Goal: Task Accomplishment & Management: Complete application form

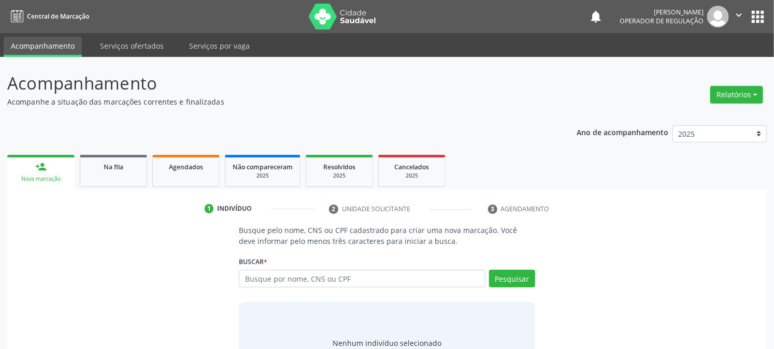
click at [349, 279] on input "text" at bounding box center [362, 279] width 246 height 18
type input "700001037684006"
click at [524, 278] on button "Pesquisar" at bounding box center [512, 279] width 46 height 18
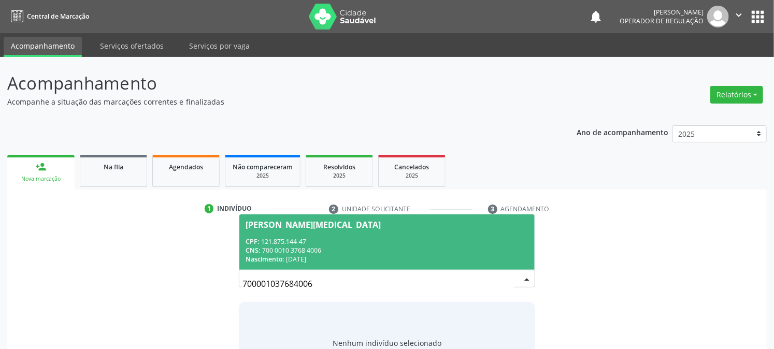
click at [469, 258] on div "Nascimento: [DATE]" at bounding box center [387, 259] width 283 height 9
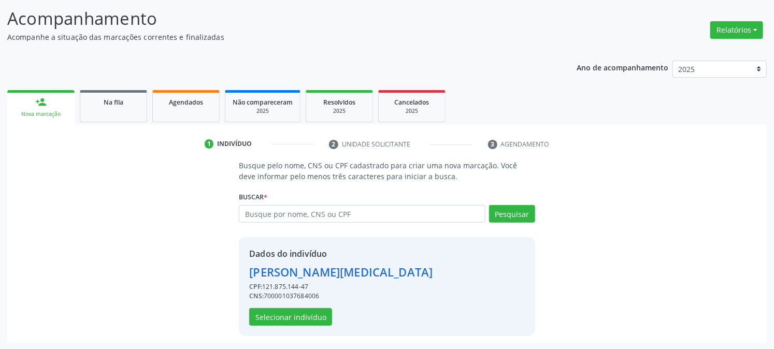
scroll to position [65, 0]
click at [306, 319] on button "Selecionar indivíduo" at bounding box center [290, 317] width 83 height 18
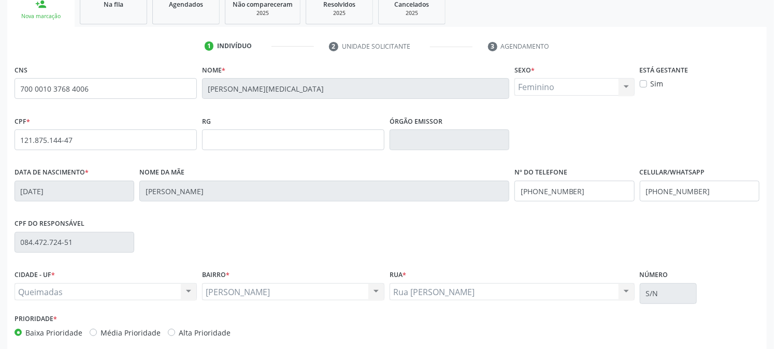
scroll to position [180, 0]
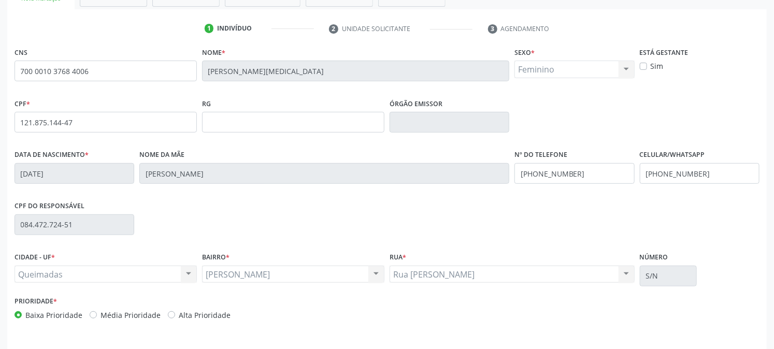
click at [376, 273] on div "[PERSON_NAME] [PERSON_NAME] Nenhum resultado encontrado para: " " Não há nenhum…" at bounding box center [293, 275] width 182 height 18
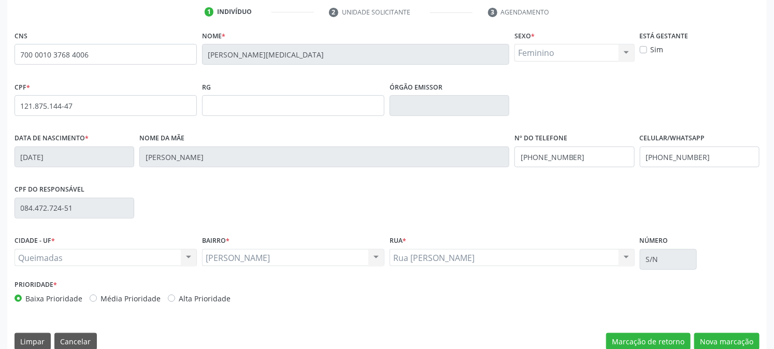
scroll to position [212, 0]
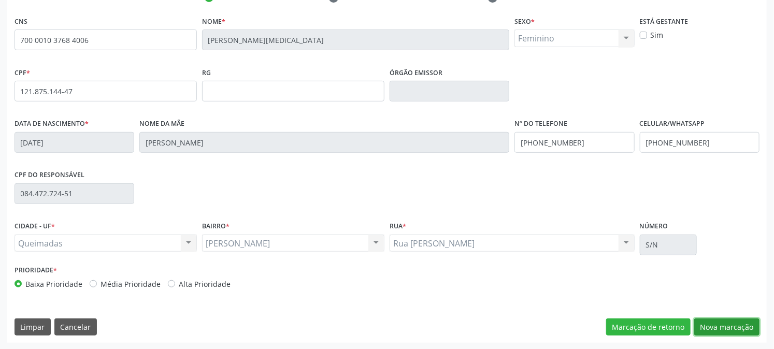
click at [721, 327] on button "Nova marcação" at bounding box center [727, 328] width 65 height 18
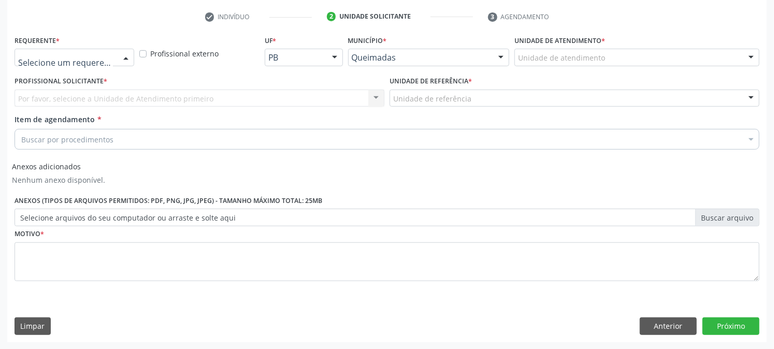
click at [122, 56] on div at bounding box center [126, 58] width 16 height 18
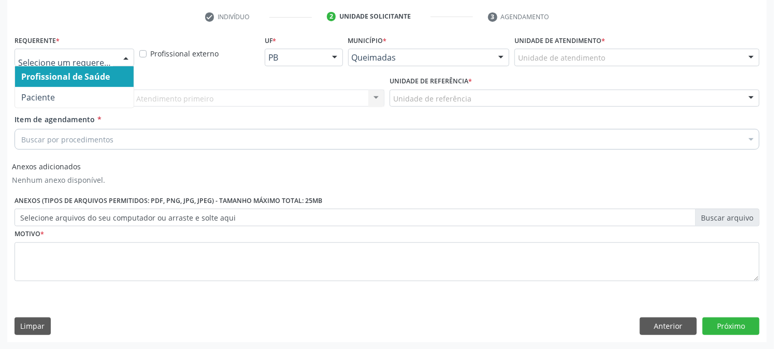
click at [121, 73] on span "Profissional de Saúde" at bounding box center [74, 76] width 119 height 21
click at [127, 54] on div at bounding box center [126, 58] width 16 height 18
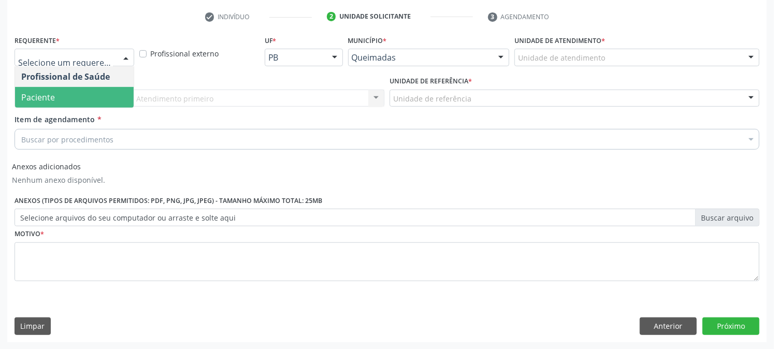
click at [113, 101] on span "Paciente" at bounding box center [74, 97] width 119 height 21
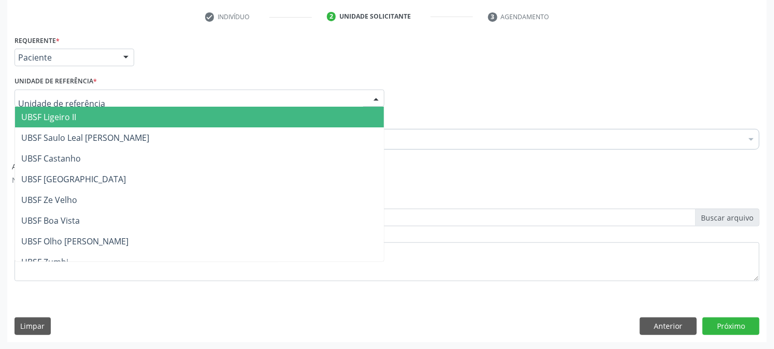
click at [374, 96] on div at bounding box center [377, 99] width 16 height 18
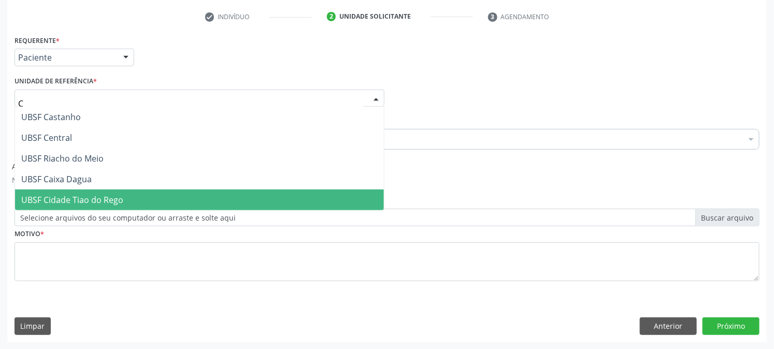
scroll to position [0, 0]
type input "CE"
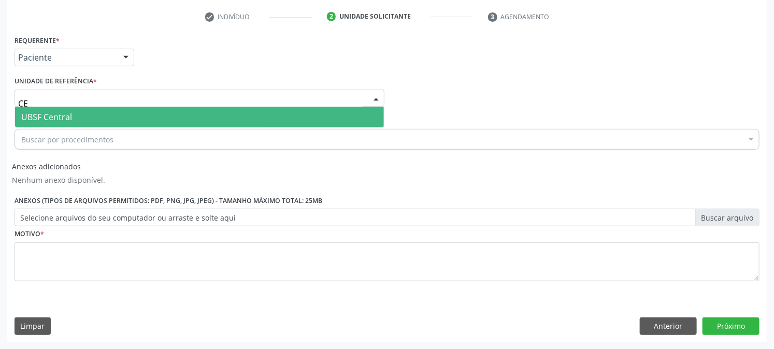
click at [79, 118] on span "UBSF Central" at bounding box center [199, 117] width 369 height 21
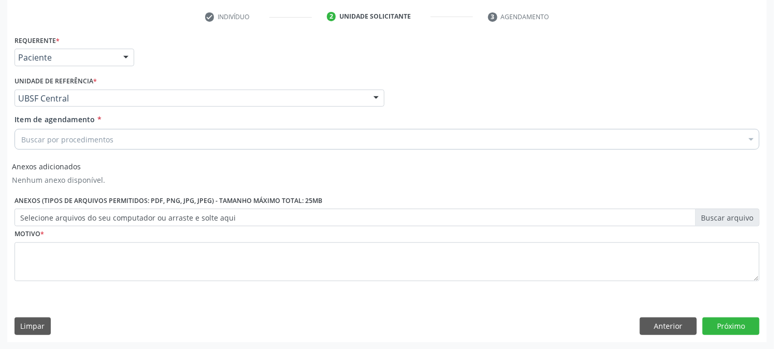
click at [753, 138] on div at bounding box center [752, 141] width 16 height 18
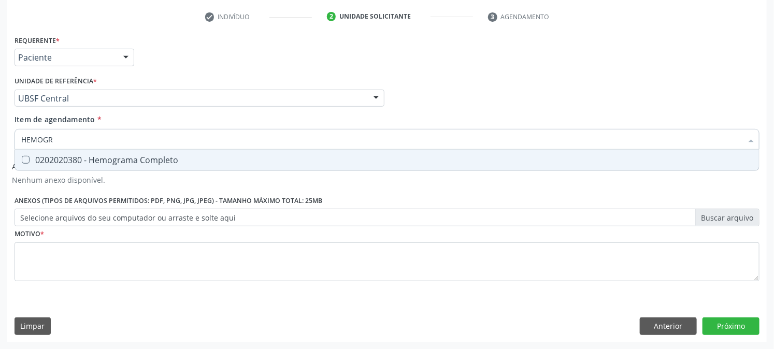
type input "HEMOGRA"
click at [76, 159] on div "0202020380 - Hemograma Completo" at bounding box center [387, 160] width 732 height 8
checkbox Completo "true"
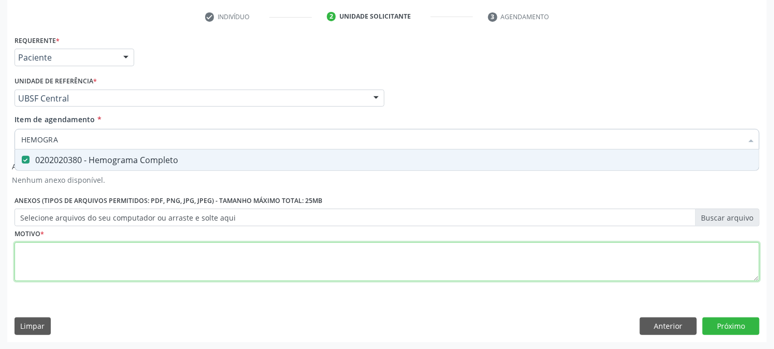
click at [147, 250] on div "Requerente * Paciente Profissional de Saúde Paciente Nenhum resultado encontrad…" at bounding box center [387, 164] width 745 height 263
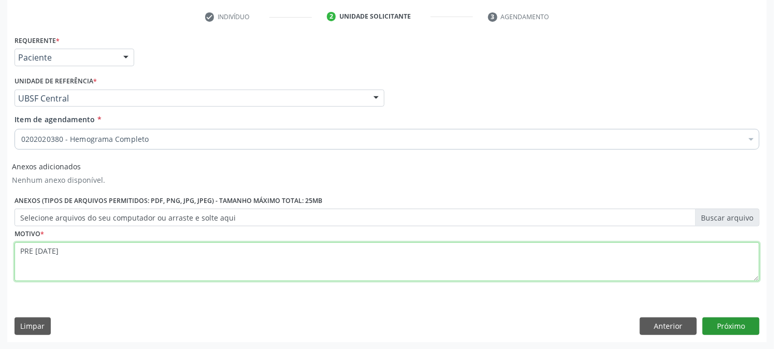
type textarea "PRE [DATE]"
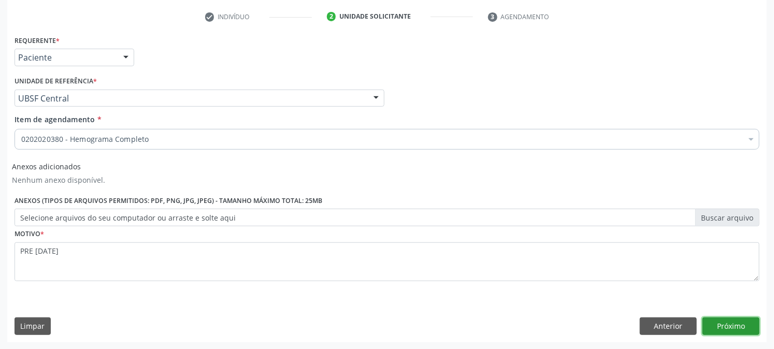
click at [740, 329] on button "Próximo" at bounding box center [731, 327] width 57 height 18
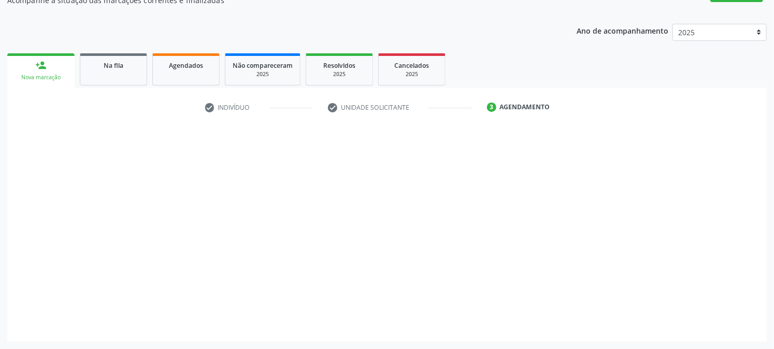
scroll to position [101, 0]
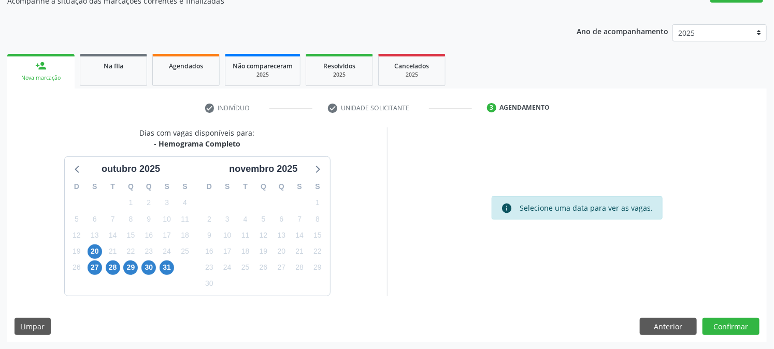
click at [102, 250] on div "20" at bounding box center [95, 252] width 18 height 16
click at [91, 251] on span "20" at bounding box center [95, 252] width 15 height 15
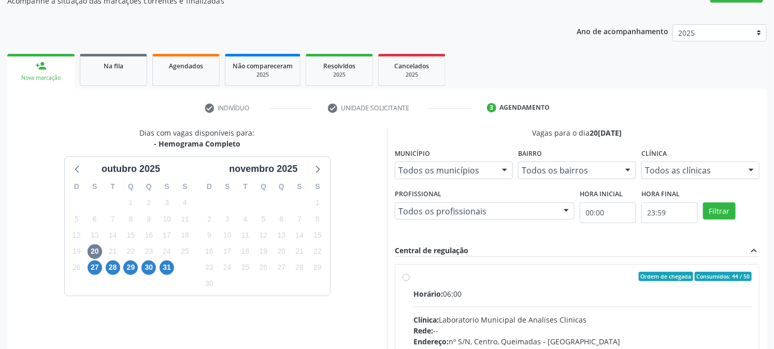
click at [406, 280] on div "Ordem de chegada Consumidos: 44 / 50 Horário: 06:00 Clínica: Laboratorio Munici…" at bounding box center [577, 351] width 349 height 159
radio input "true"
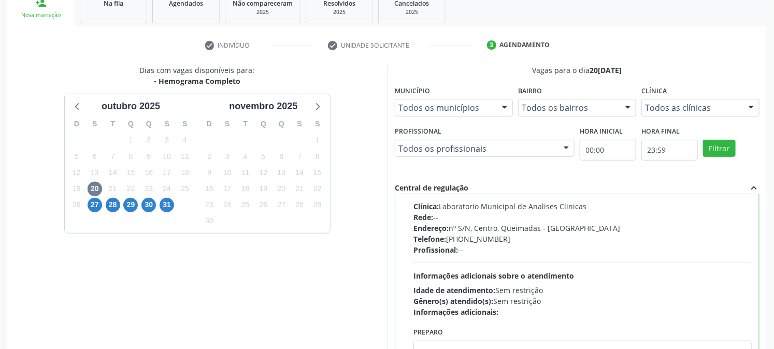
scroll to position [270, 0]
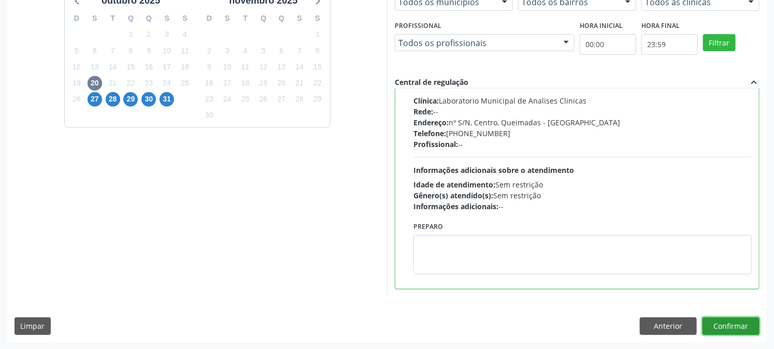
click at [734, 327] on button "Confirmar" at bounding box center [731, 327] width 57 height 18
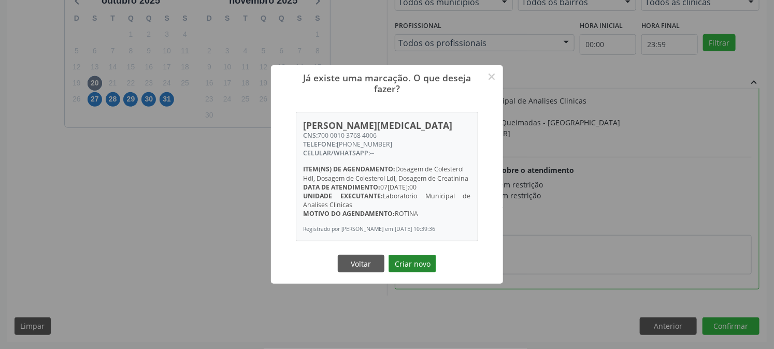
click at [412, 270] on button "Criar novo" at bounding box center [413, 264] width 48 height 18
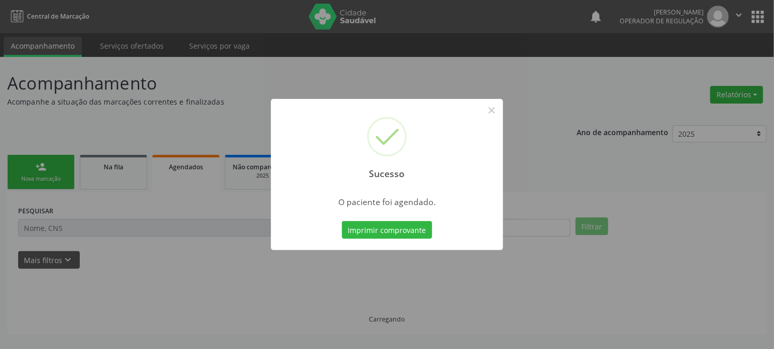
scroll to position [0, 0]
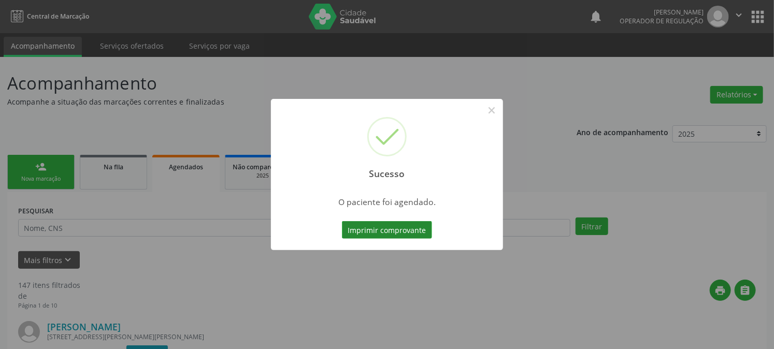
click at [399, 229] on button "Imprimir comprovante" at bounding box center [387, 230] width 90 height 18
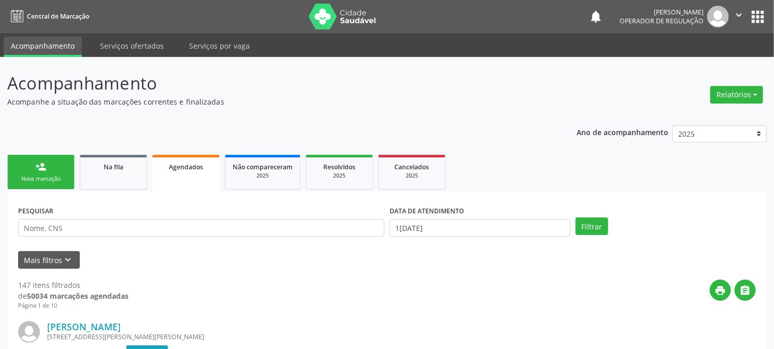
click at [74, 173] on link "person_add Nova marcação" at bounding box center [40, 172] width 67 height 35
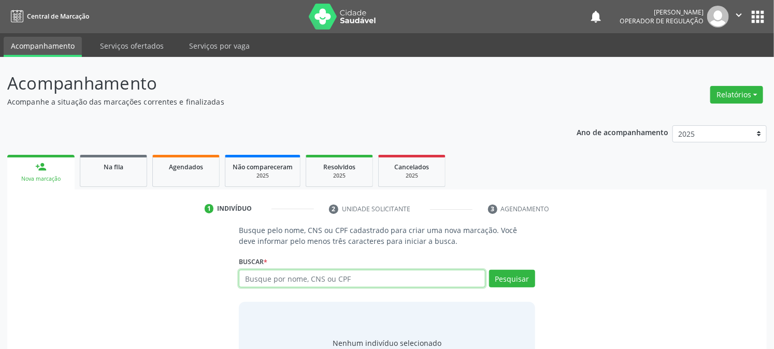
drag, startPoint x: 286, startPoint y: 273, endPoint x: 297, endPoint y: 291, distance: 21.2
click at [287, 278] on input "text" at bounding box center [362, 279] width 246 height 18
click at [301, 284] on input "text" at bounding box center [362, 279] width 246 height 18
type input "709003817944819"
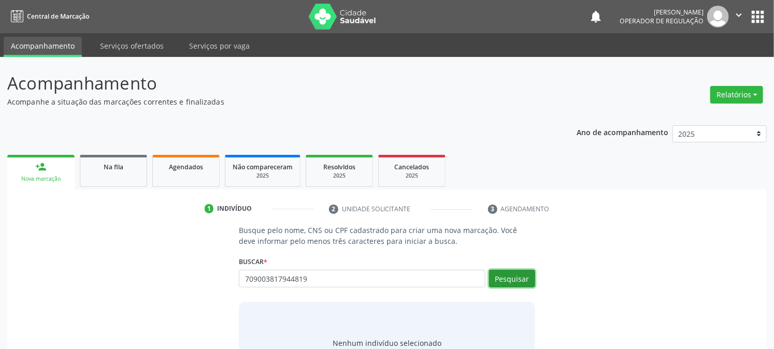
click at [524, 276] on button "Pesquisar" at bounding box center [512, 279] width 46 height 18
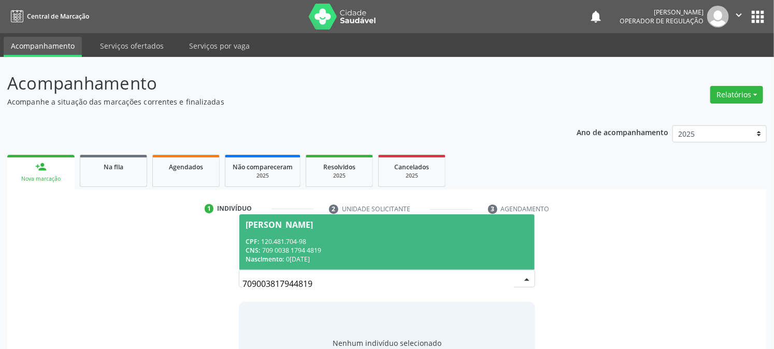
click at [473, 233] on span "[PERSON_NAME] CPF: 120.481.704-98 CNS: 709 0038 1794 4819 Nascimento: 0[DATE]" at bounding box center [386, 242] width 295 height 55
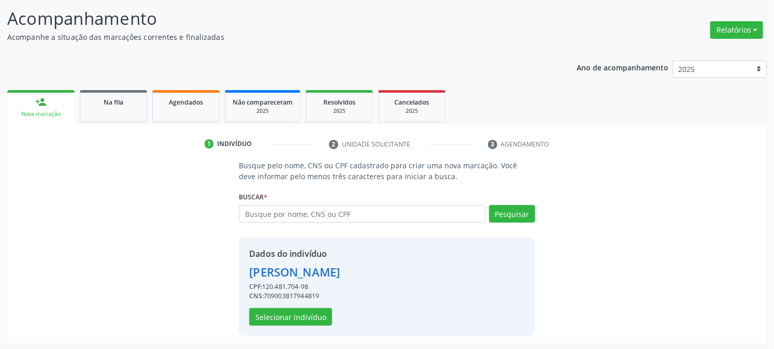
scroll to position [65, 0]
click at [408, 274] on div "Dados do indivíduo [PERSON_NAME] CPF: 120.481.704-98 CNS: 709003817944819 Selec…" at bounding box center [387, 286] width 296 height 99
click at [288, 313] on button "Selecionar indivíduo" at bounding box center [290, 317] width 83 height 18
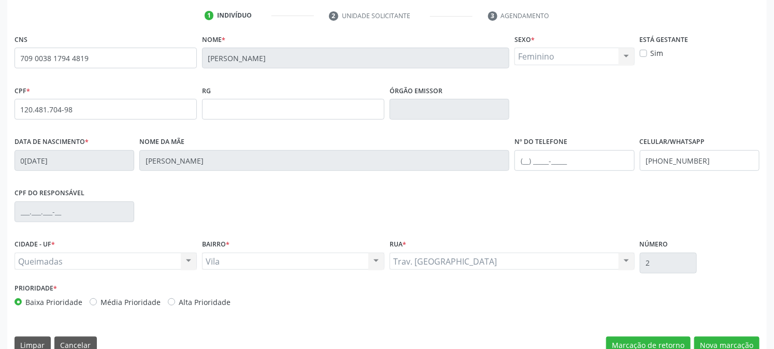
scroll to position [212, 0]
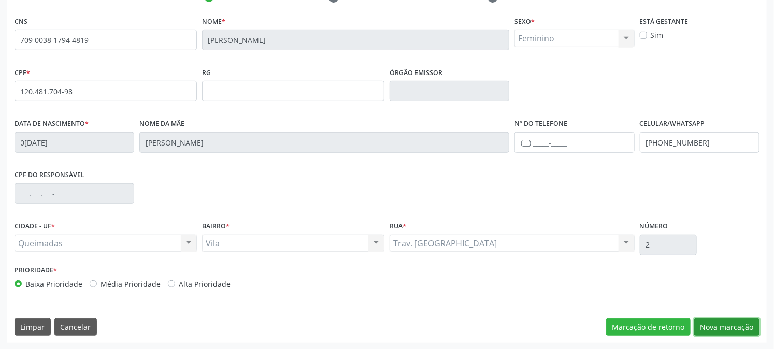
click at [709, 325] on button "Nova marcação" at bounding box center [727, 328] width 65 height 18
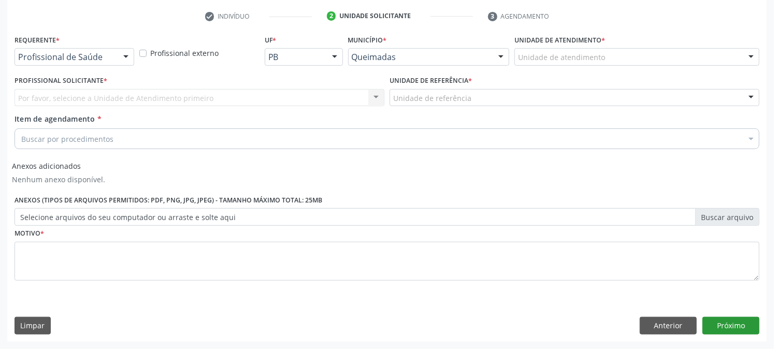
scroll to position [192, 0]
click at [127, 56] on div at bounding box center [126, 58] width 16 height 18
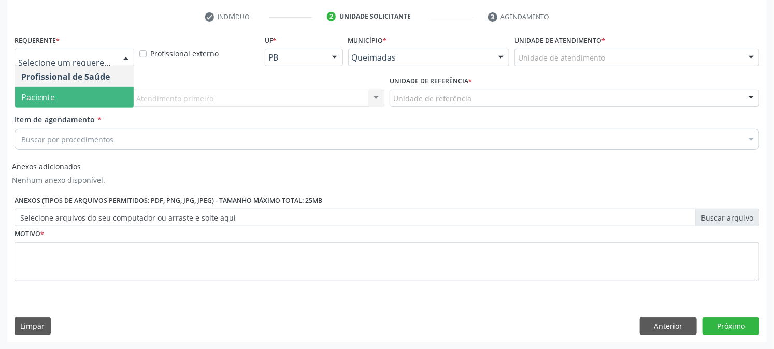
click at [107, 94] on span "Paciente" at bounding box center [74, 97] width 119 height 21
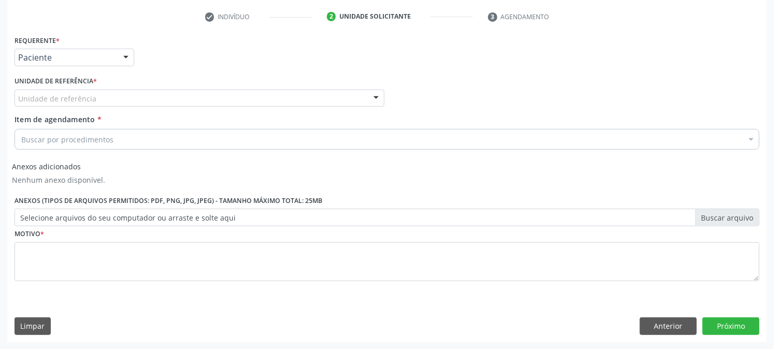
click at [381, 92] on div at bounding box center [377, 99] width 16 height 18
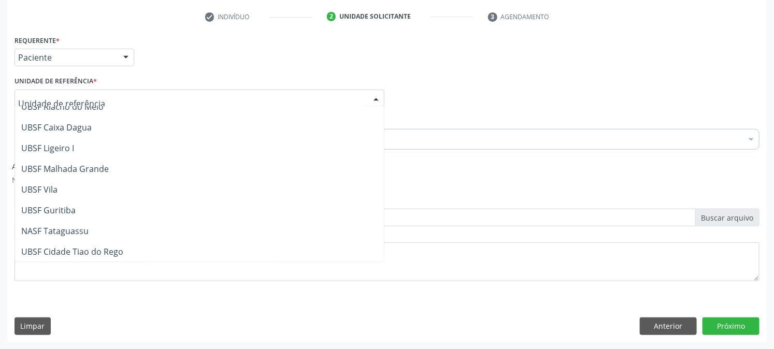
scroll to position [260, 0]
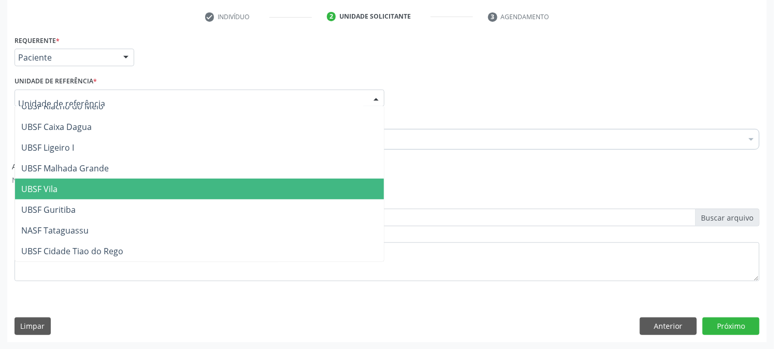
click at [81, 182] on span "UBSF Vila" at bounding box center [199, 189] width 369 height 21
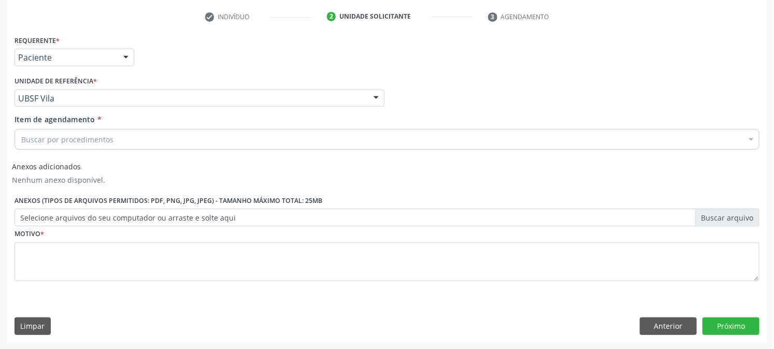
click at [750, 139] on div at bounding box center [752, 141] width 16 height 18
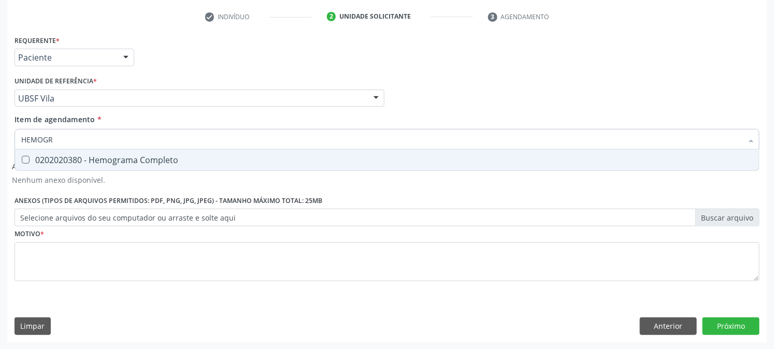
type input "HEMOGRA"
click at [26, 164] on span "0202020380 - Hemograma Completo" at bounding box center [387, 160] width 744 height 21
checkbox Completo "true"
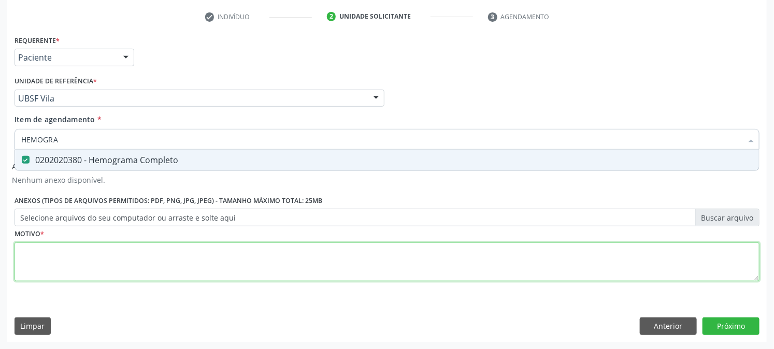
click at [399, 267] on div "Requerente * Paciente Profissional de Saúde Paciente Nenhum resultado encontrad…" at bounding box center [387, 164] width 745 height 263
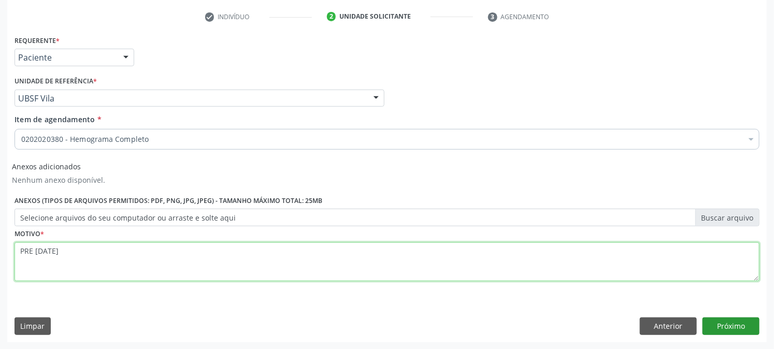
type textarea "PRE [DATE]"
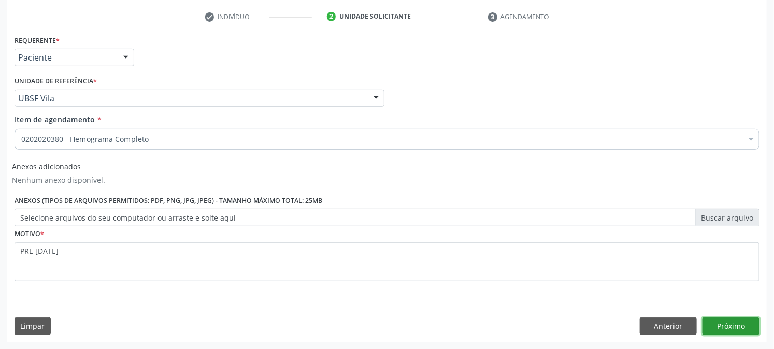
click at [730, 330] on button "Próximo" at bounding box center [731, 327] width 57 height 18
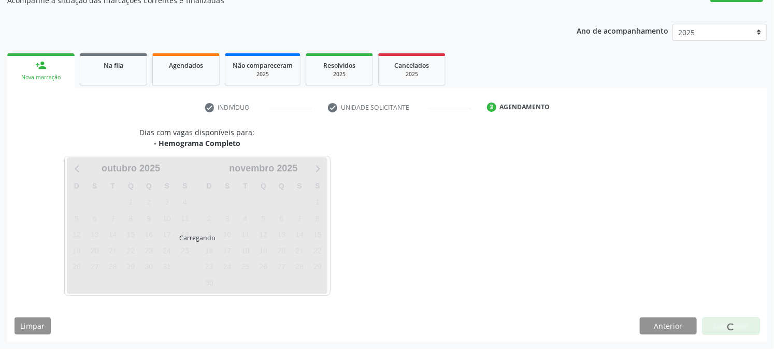
scroll to position [101, 0]
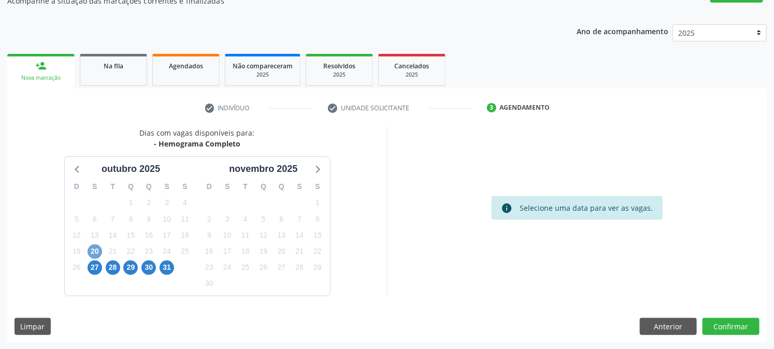
click at [92, 251] on span "20" at bounding box center [95, 252] width 15 height 15
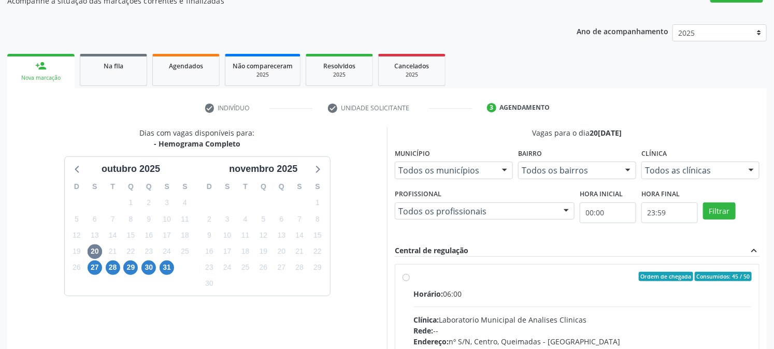
click at [414, 276] on label "Ordem de chegada Consumidos: 45 / 50 Horário: 06:00 Clínica: Laboratorio Munici…" at bounding box center [583, 351] width 339 height 159
click at [406, 276] on input "Ordem de chegada Consumidos: 45 / 50 Horário: 06:00 Clínica: Laboratorio Munici…" at bounding box center [406, 276] width 7 height 9
radio input "true"
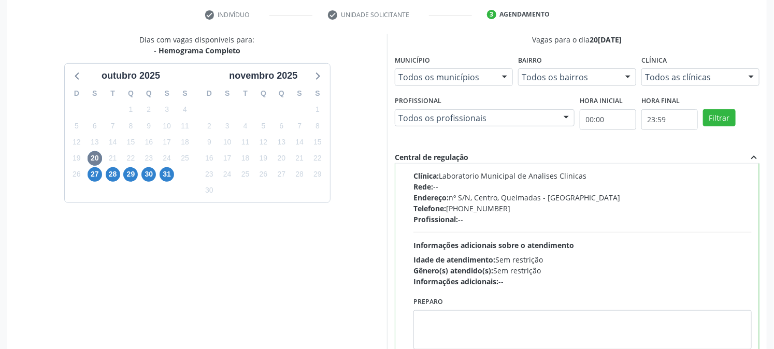
scroll to position [270, 0]
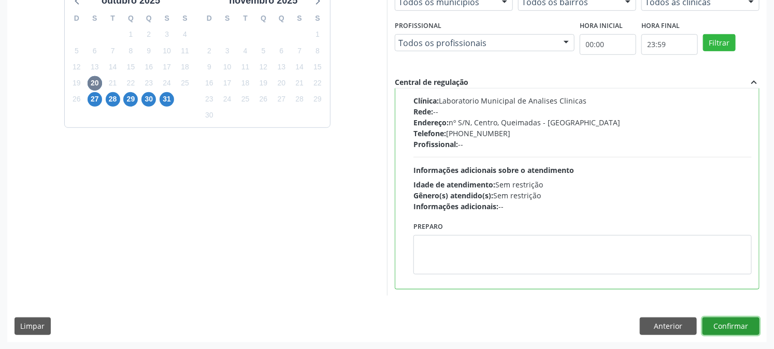
click at [719, 323] on button "Confirmar" at bounding box center [731, 327] width 57 height 18
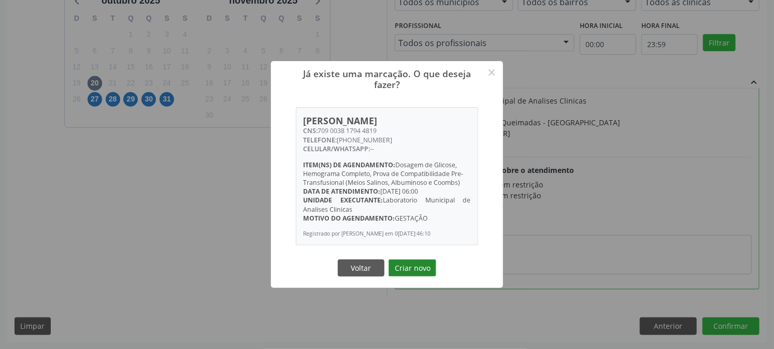
click at [408, 271] on button "Criar novo" at bounding box center [413, 269] width 48 height 18
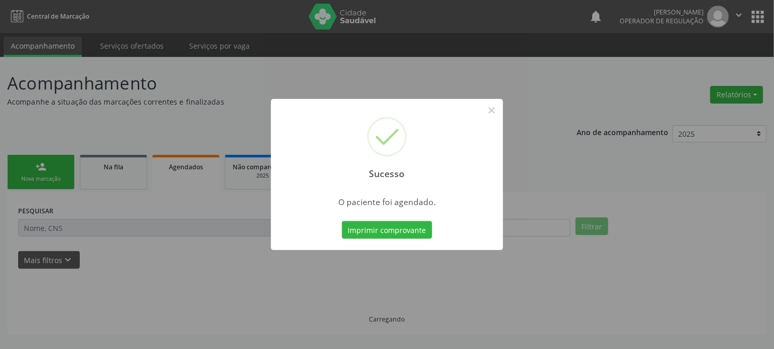
scroll to position [0, 0]
click at [395, 221] on button "Imprimir comprovante" at bounding box center [387, 230] width 90 height 18
